Goal: Task Accomplishment & Management: Use online tool/utility

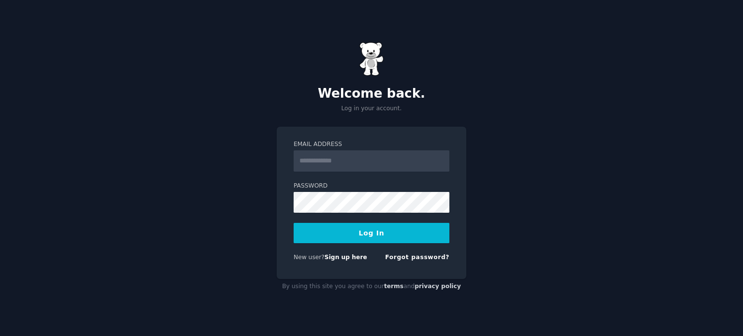
type input "**********"
click at [393, 239] on button "Log In" at bounding box center [372, 233] width 156 height 20
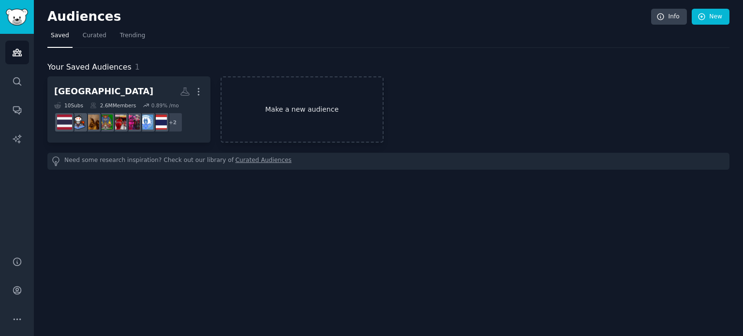
click at [293, 110] on link "Make a new audience" at bounding box center [302, 109] width 163 height 66
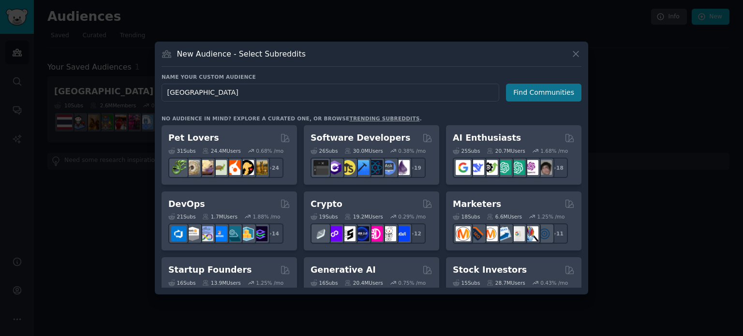
type input "[GEOGRAPHIC_DATA]"
click at [562, 100] on button "Find Communities" at bounding box center [543, 93] width 75 height 18
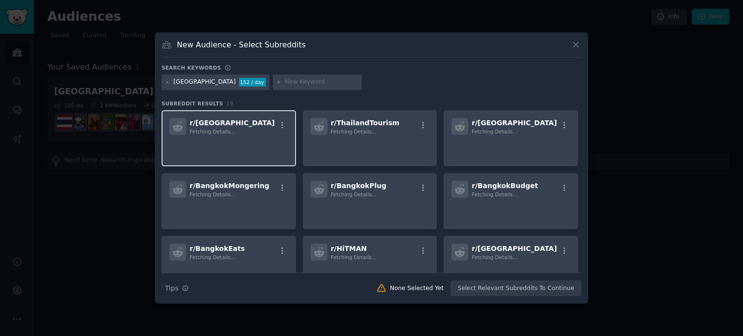
click at [251, 123] on div "r/ Bangkok Fetching Details..." at bounding box center [228, 126] width 119 height 17
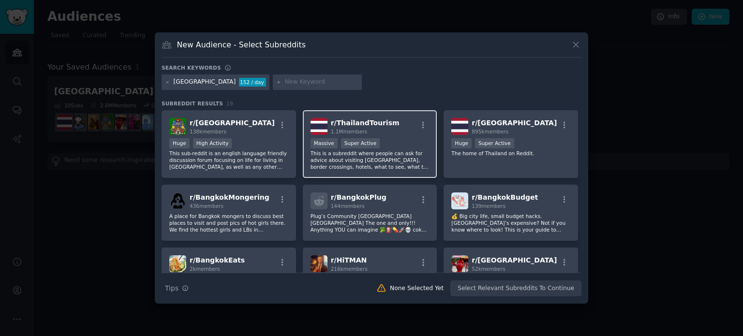
click at [362, 135] on div "r/ ThailandTourism 1.1M members Massive Super Active This is a subreddit where …" at bounding box center [370, 144] width 134 height 68
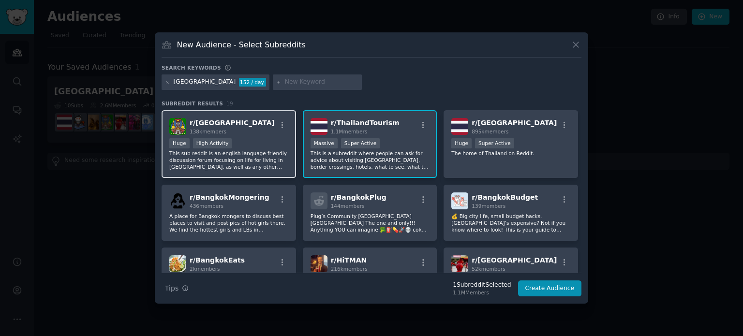
click at [261, 145] on div "Huge High Activity" at bounding box center [228, 144] width 119 height 12
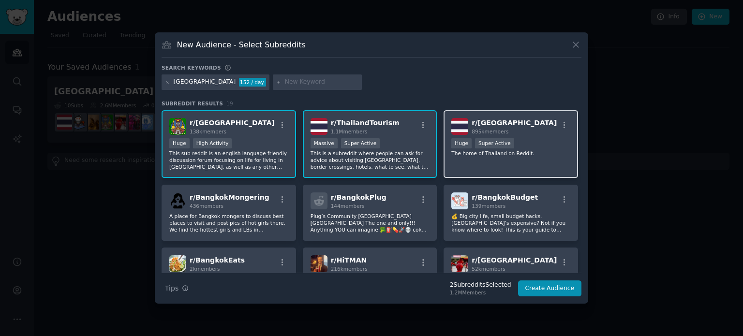
click at [514, 141] on div ">= 95th percentile for submissions / day Huge Super Active" at bounding box center [510, 144] width 119 height 12
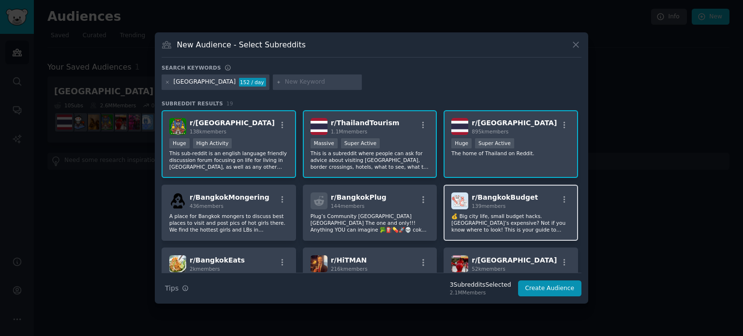
click at [494, 203] on span "139 members" at bounding box center [489, 206] width 34 height 6
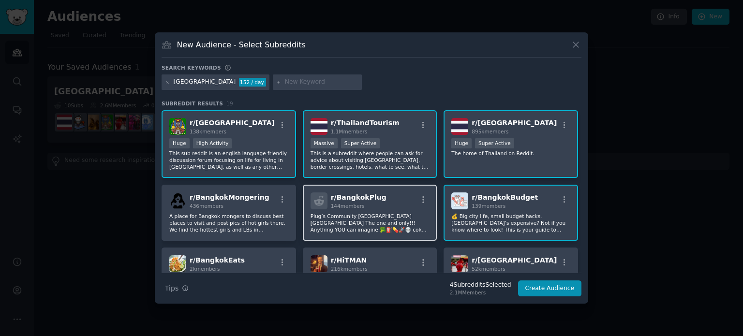
click at [383, 190] on div "r/ BangkokPlug 144 members Plug’s Community Bangkok Thailand The one and only!!…" at bounding box center [370, 213] width 134 height 56
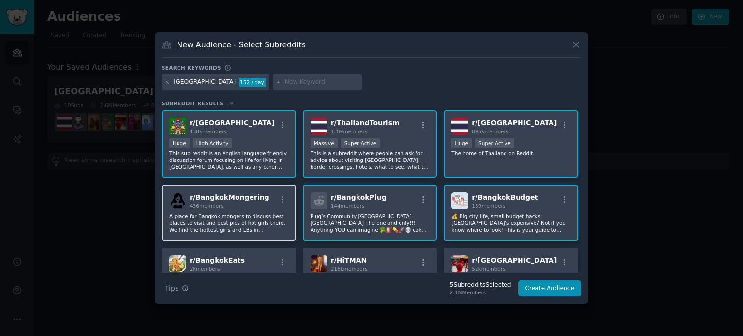
click at [252, 201] on span "r/ BangkokMongering" at bounding box center [230, 197] width 80 height 8
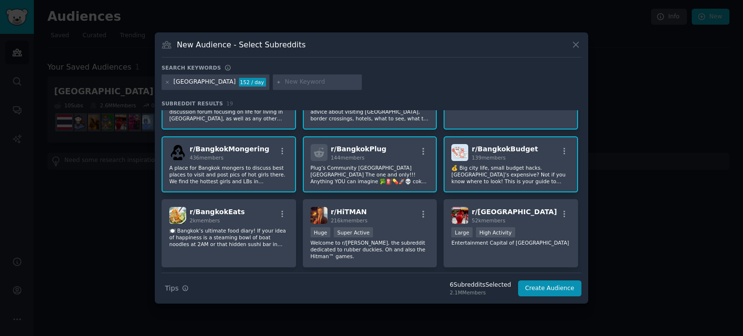
scroll to position [97, 0]
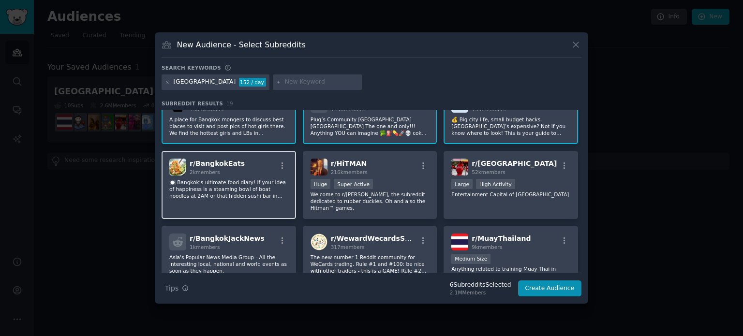
click at [240, 176] on div "r/ BangkokEats 2k members 🍽️ Bangkok’s ultimate food diary! If your idea of hap…" at bounding box center [229, 185] width 134 height 68
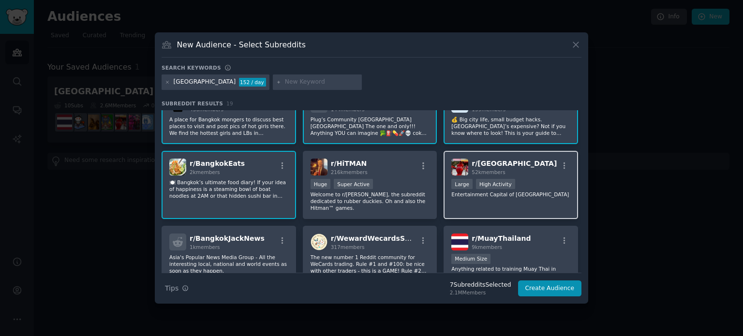
click at [470, 200] on div "r/ Pattaya 52k members Large High Activity Entertainment Capital of Thailand" at bounding box center [511, 185] width 134 height 68
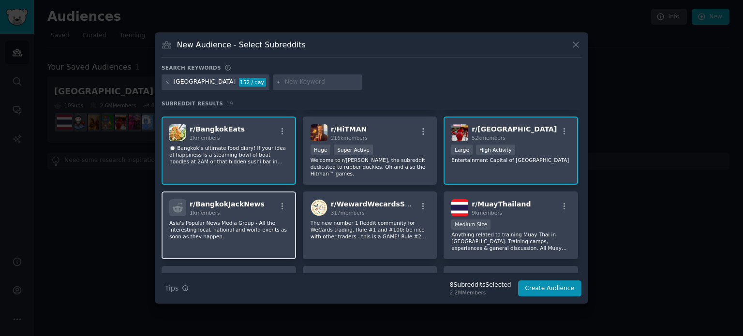
scroll to position [145, 0]
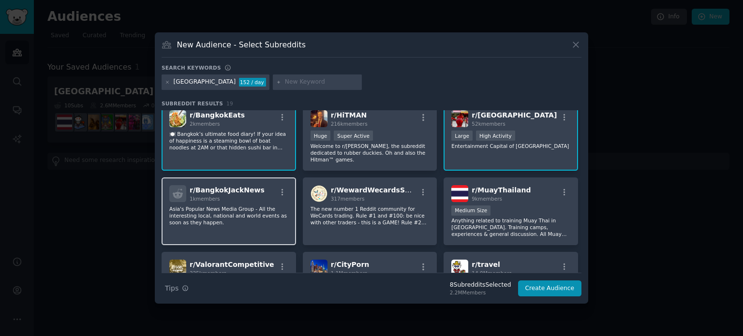
click at [218, 214] on p "Asia's Popular News Media Group - All the interesting local, national and world…" at bounding box center [228, 216] width 119 height 20
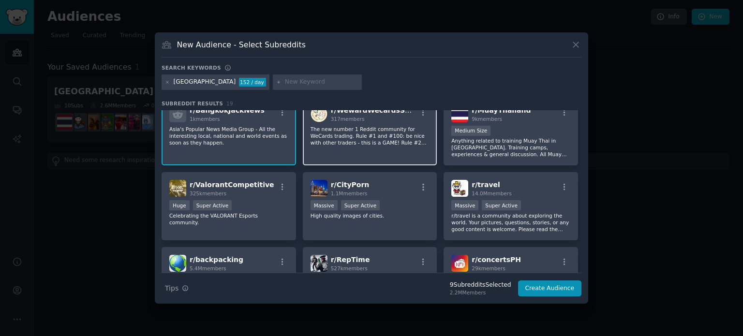
scroll to position [242, 0]
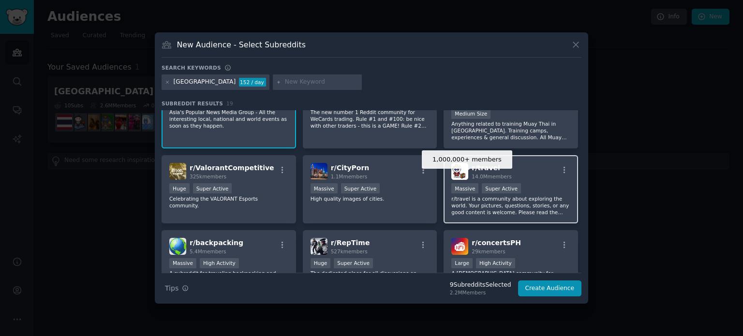
click at [472, 183] on div "Massive" at bounding box center [464, 188] width 27 height 10
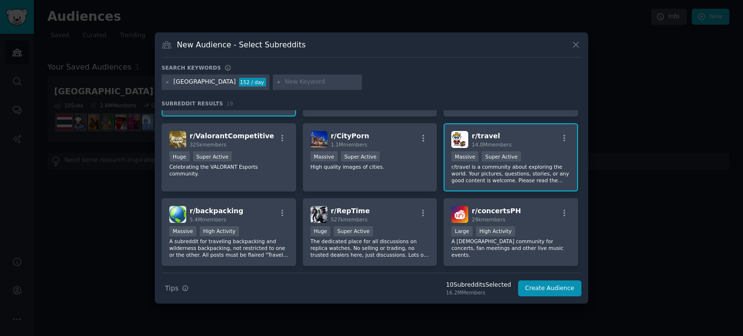
scroll to position [290, 0]
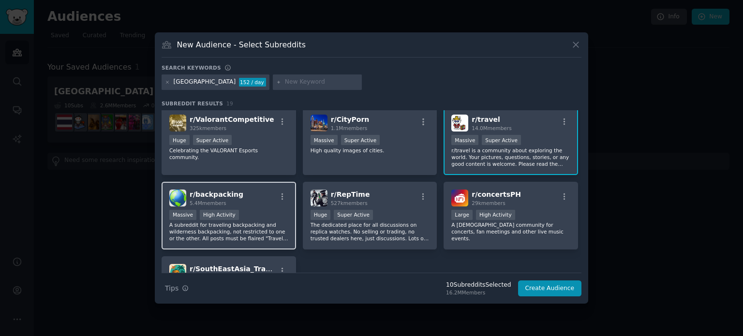
click at [232, 191] on span "r/ backpacking" at bounding box center [217, 195] width 54 height 8
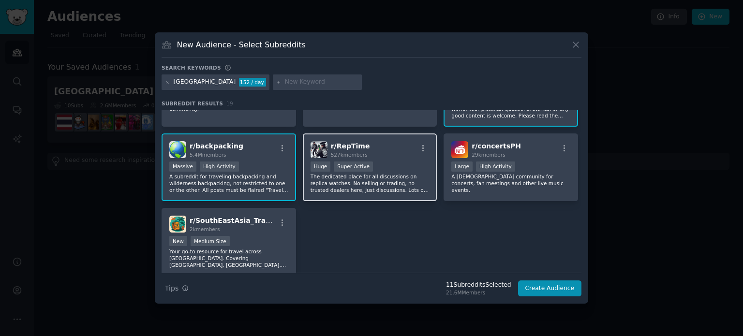
scroll to position [366, 0]
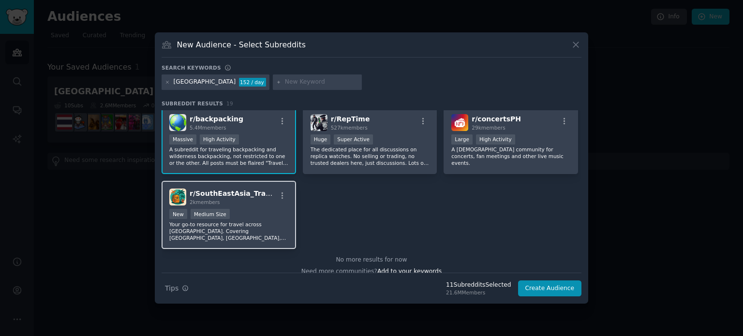
click at [245, 199] on div "2k members" at bounding box center [233, 202] width 87 height 7
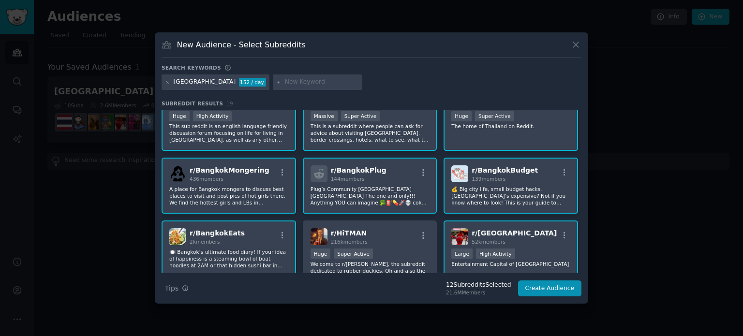
scroll to position [0, 0]
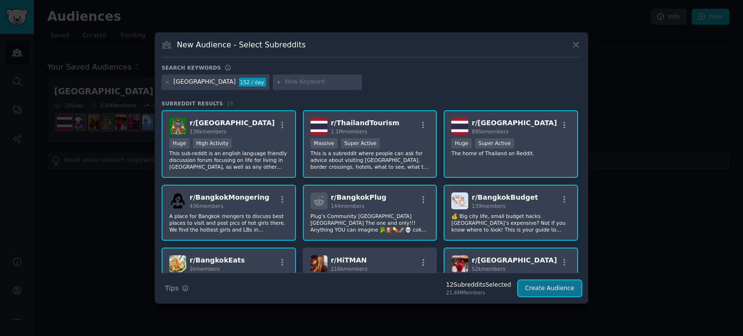
click at [542, 288] on button "Create Audience" at bounding box center [550, 289] width 64 height 16
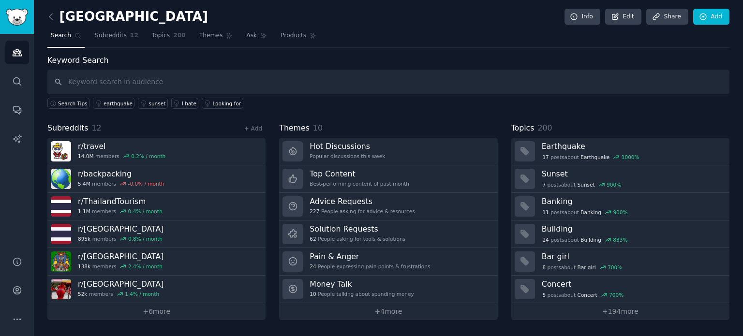
click at [46, 11] on div "bangkok Info Edit Share Add Search Subreddits 12 Topics 200 Themes Ask Products…" at bounding box center [388, 168] width 709 height 336
click at [50, 15] on icon at bounding box center [50, 17] width 3 height 6
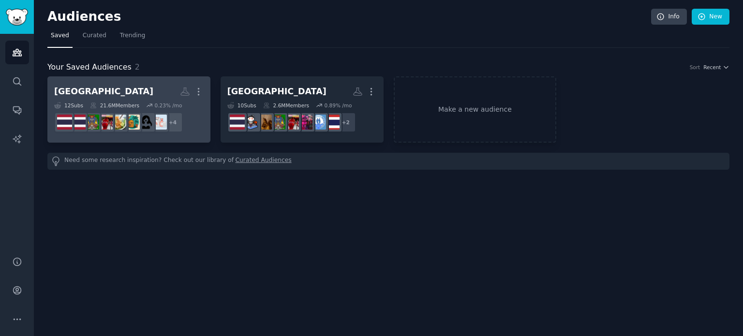
click at [145, 86] on h2 "bangkok More" at bounding box center [128, 91] width 149 height 17
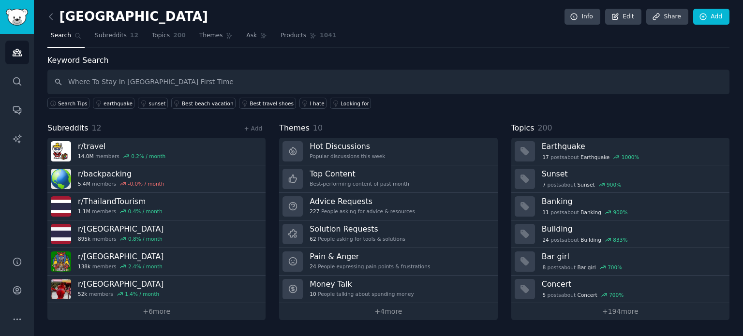
type input "Where To Stay In Bangkok First Time"
drag, startPoint x: 148, startPoint y: 34, endPoint x: 118, endPoint y: 0, distance: 44.9
click at [152, 34] on span "Topics" at bounding box center [161, 35] width 18 height 9
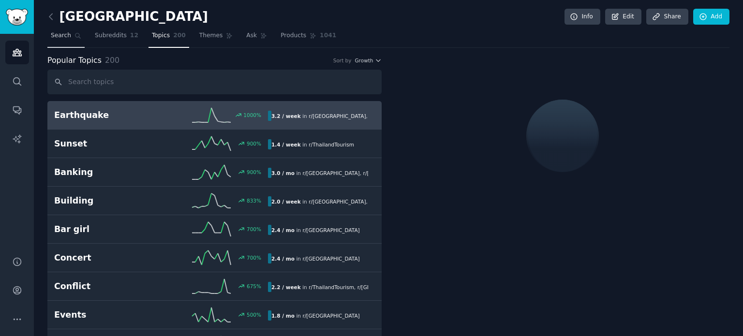
click at [58, 35] on span "Search" at bounding box center [61, 35] width 20 height 9
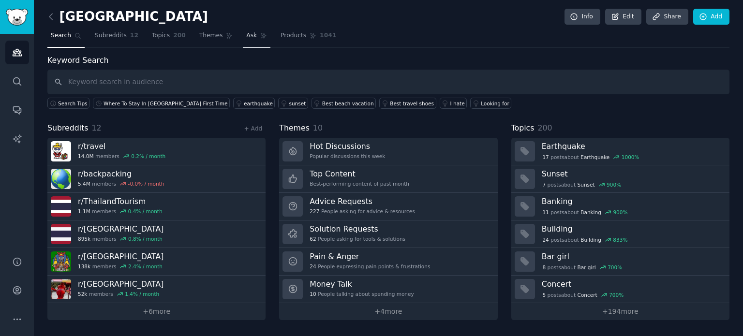
click at [246, 38] on span "Ask" at bounding box center [251, 35] width 11 height 9
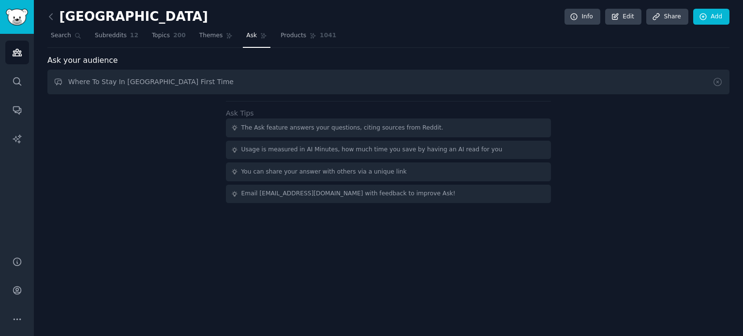
type input "Where To Stay In Bangkok First Time"
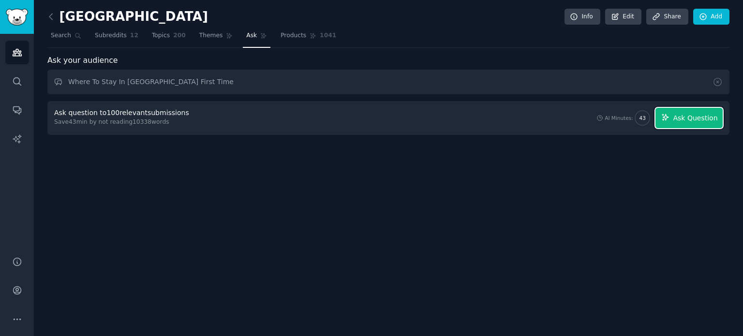
click at [720, 117] on button "Ask Question" at bounding box center [688, 118] width 67 height 20
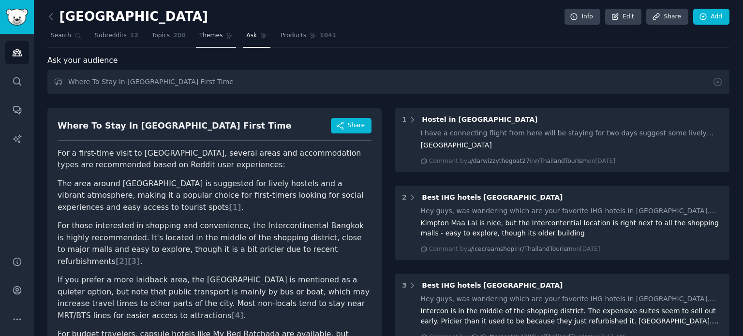
click at [199, 37] on span "Themes" at bounding box center [211, 35] width 24 height 9
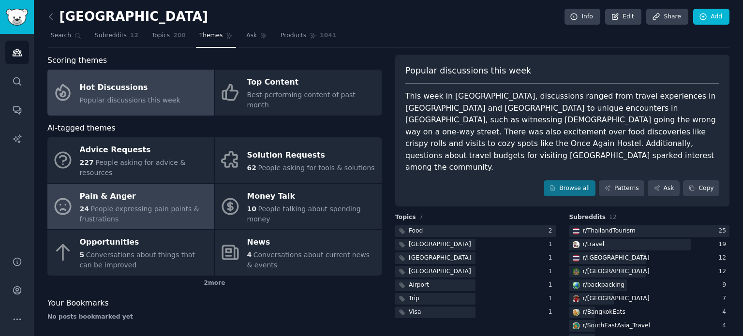
click at [101, 205] on span "People expressing pain points & frustrations" at bounding box center [139, 214] width 119 height 18
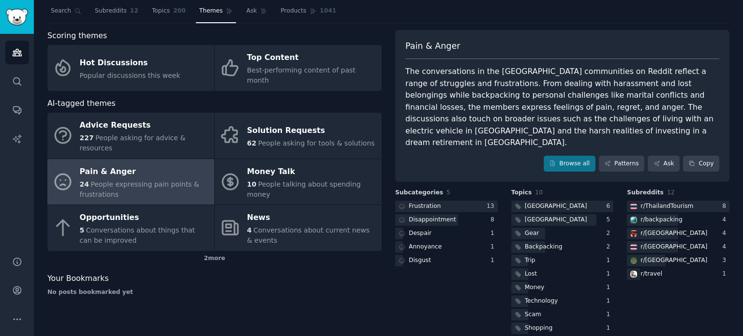
scroll to position [25, 0]
click at [606, 155] on link "Patterns" at bounding box center [621, 163] width 45 height 16
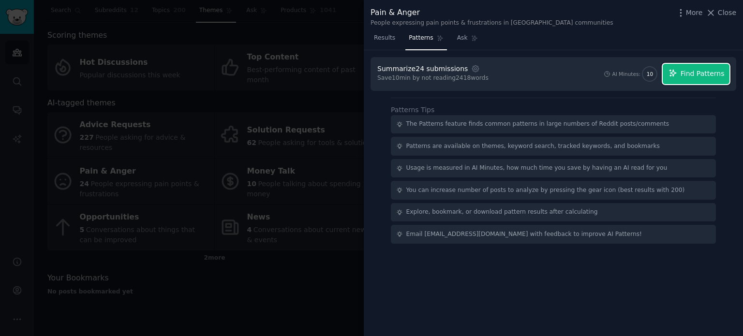
click at [710, 76] on span "Find Patterns" at bounding box center [702, 74] width 44 height 10
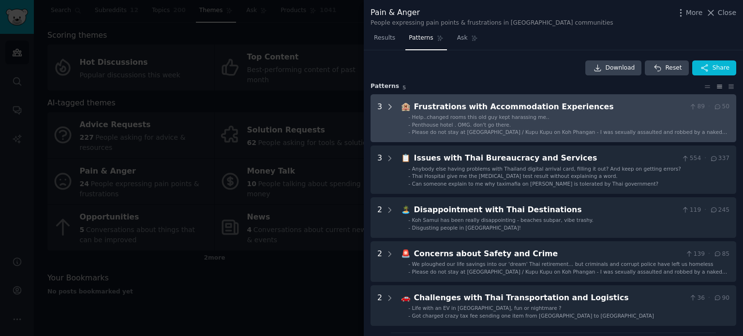
click at [386, 104] on icon at bounding box center [389, 107] width 9 height 9
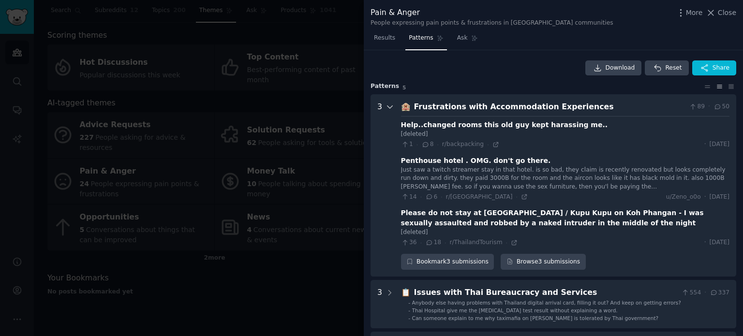
scroll to position [44, 0]
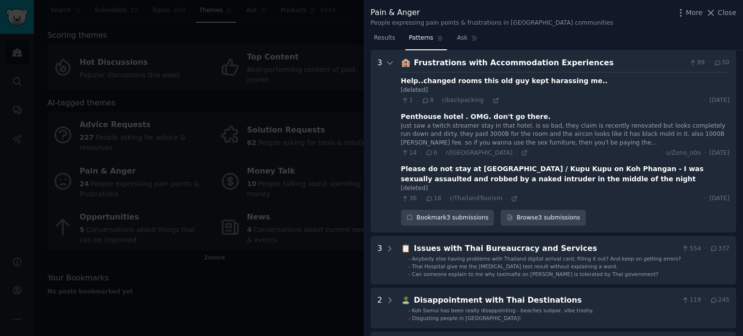
click at [350, 109] on div at bounding box center [371, 168] width 743 height 336
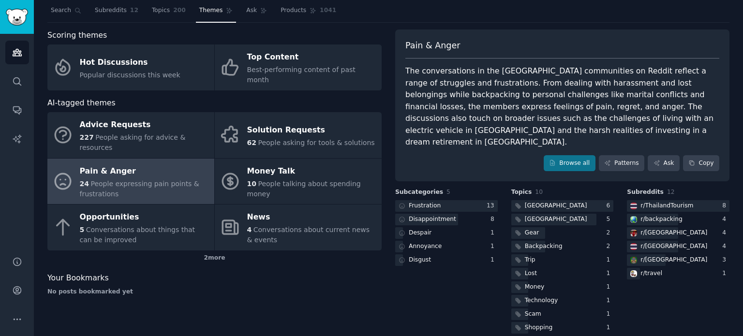
click at [205, 282] on div "Scoring themes Hot Discussions Popular discussions this week Top Content Best-p…" at bounding box center [214, 183] width 334 height 306
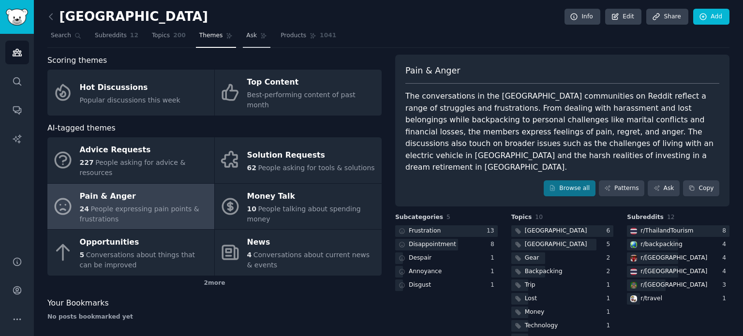
click at [246, 33] on span "Ask" at bounding box center [251, 35] width 11 height 9
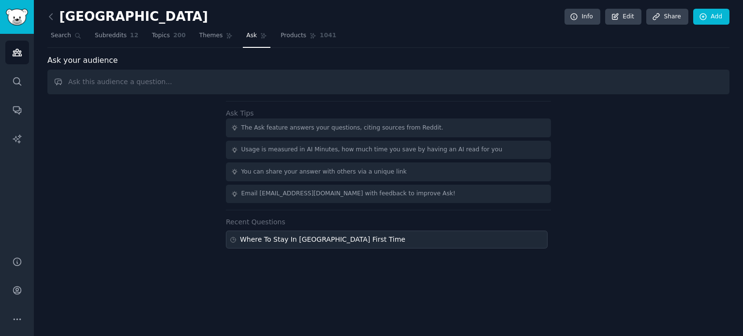
click at [300, 245] on div "Where To Stay In Bangkok First Time" at bounding box center [387, 240] width 322 height 18
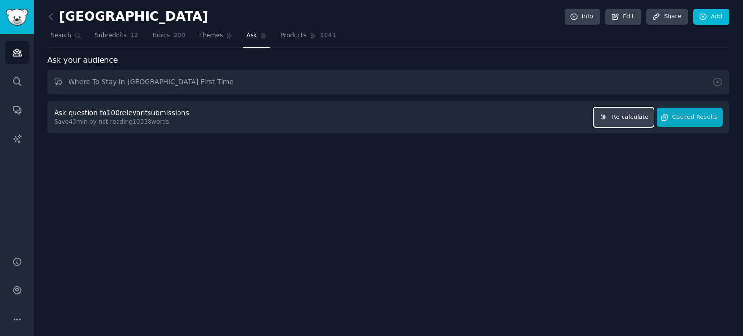
click at [640, 122] on button "Re-calculate" at bounding box center [623, 117] width 60 height 19
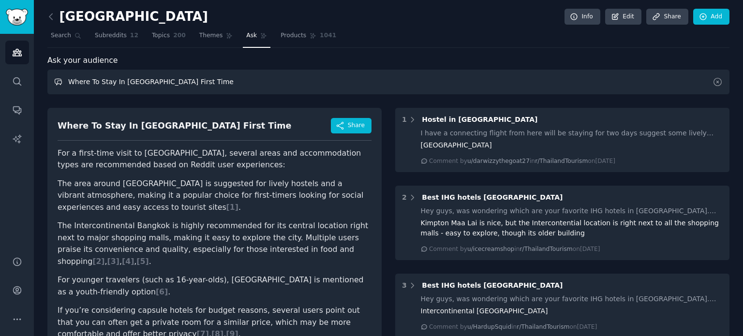
drag, startPoint x: 148, startPoint y: 83, endPoint x: 200, endPoint y: 84, distance: 51.3
click at [200, 84] on input "Where To Stay In Bangkok First Time" at bounding box center [388, 82] width 682 height 25
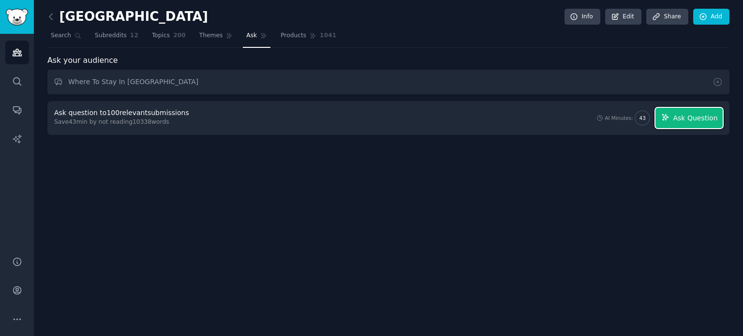
click at [689, 115] on span "Ask Question" at bounding box center [695, 118] width 44 height 10
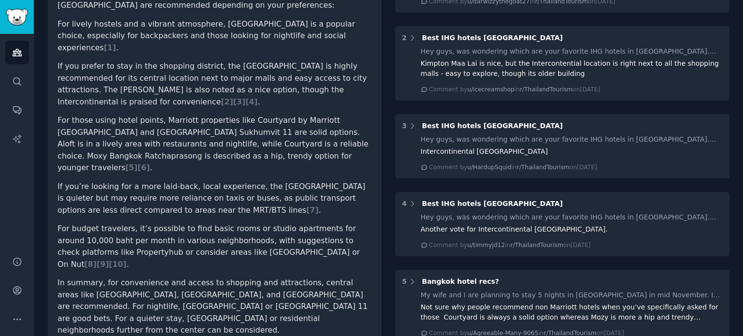
scroll to position [145, 0]
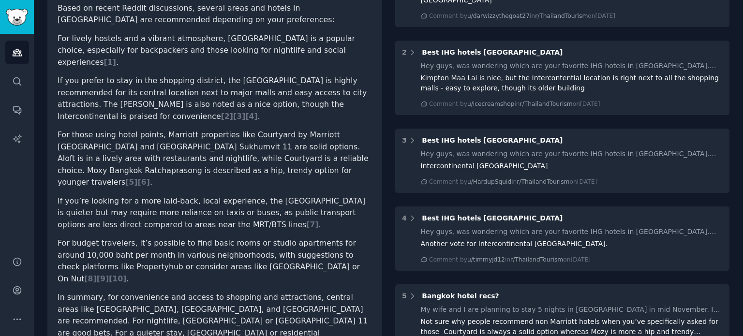
click at [118, 136] on li "For those using hotel points, Marriott properties like Courtyard by Marriott Ba…" at bounding box center [215, 158] width 314 height 59
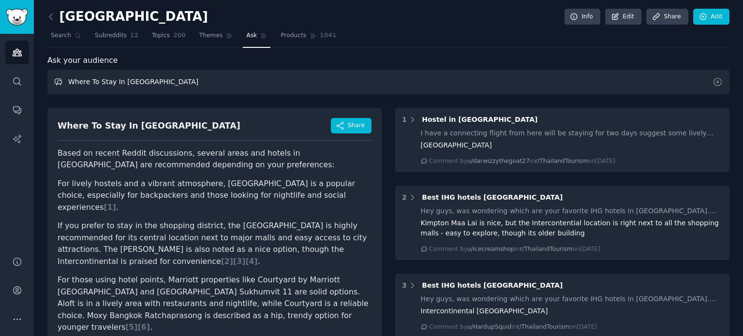
click at [160, 86] on input "Where To Stay In Bangkok" at bounding box center [388, 82] width 682 height 25
type input "Which area To Stay In Bangkok"
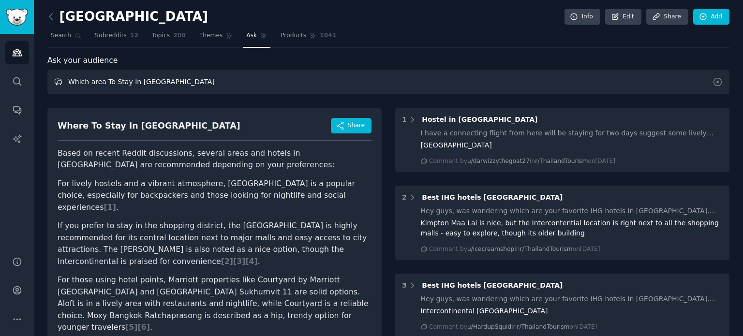
click at [337, 77] on input "Which area To Stay In Bangkok" at bounding box center [388, 82] width 682 height 25
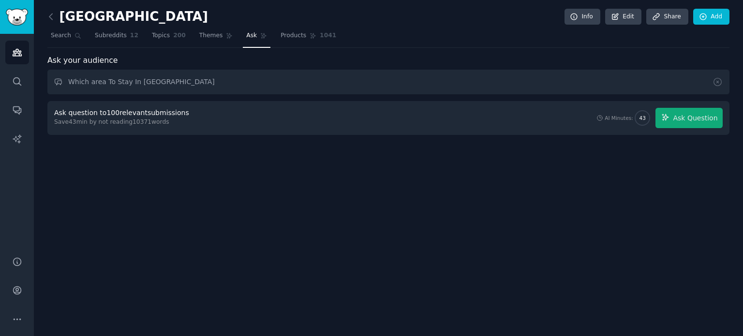
click at [704, 128] on div "Ask question to 100 relevant submissions Save 43 min by not reading 10371 words…" at bounding box center [388, 118] width 682 height 34
click at [703, 121] on span "Ask Question" at bounding box center [695, 118] width 44 height 10
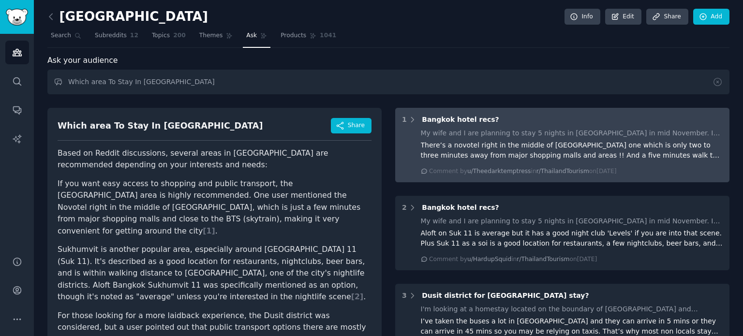
scroll to position [97, 0]
